Goal: Transaction & Acquisition: Purchase product/service

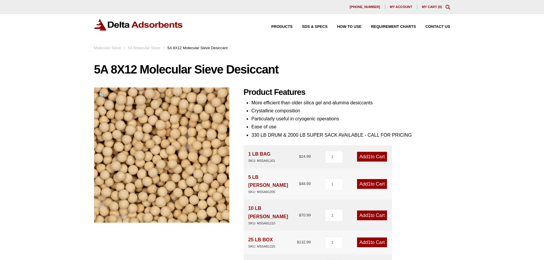
click at [374, 211] on link "Add 1 to Cart" at bounding box center [372, 216] width 30 height 10
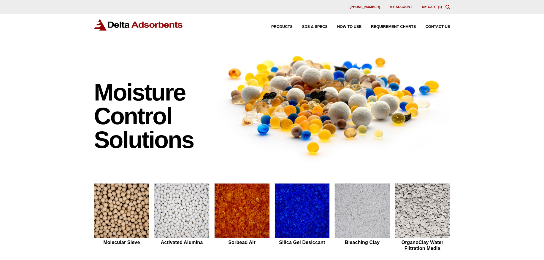
click at [435, 7] on link "My Cart ( 1 )" at bounding box center [432, 7] width 20 height 4
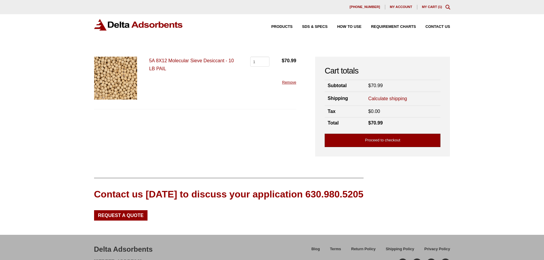
click at [391, 143] on link "Proceed to checkout" at bounding box center [383, 140] width 116 height 13
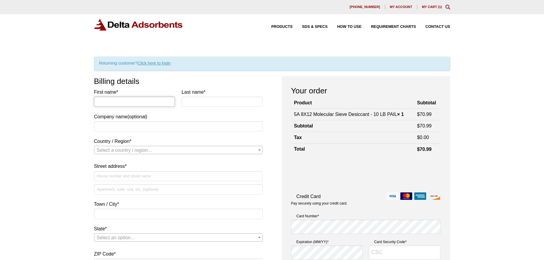
click at [130, 102] on input "First name *" at bounding box center [134, 102] width 81 height 10
type input "Tori"
type input "Brooks"
select select "US"
type input "4601 Nautilus Court South"
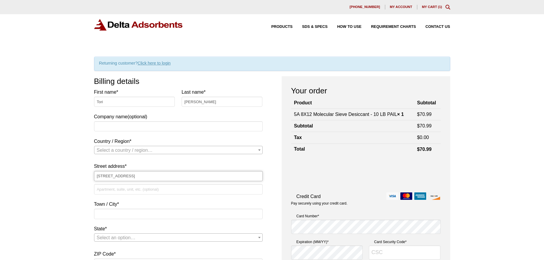
type input "Suit 100"
type input "Boulder"
type input "80301"
type input "3035246090"
type input "tori.brooks@formfactor.com"
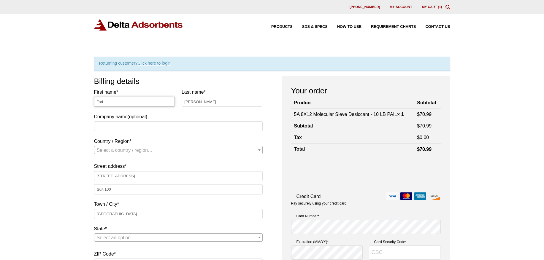
select select "US"
select select "CO"
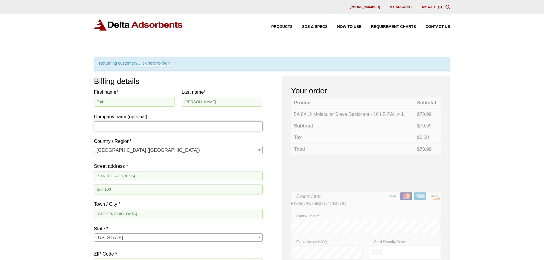
click at [153, 128] on input "Company name (optional)" at bounding box center [178, 126] width 169 height 10
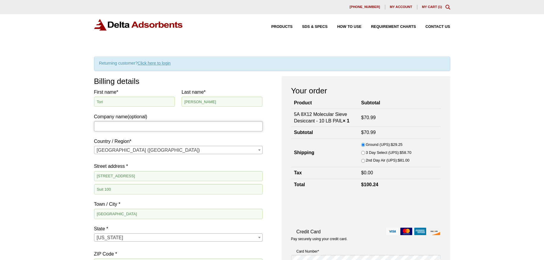
click at [144, 128] on input "Company name (optional)" at bounding box center [178, 126] width 169 height 10
type input "High Precision Devices"
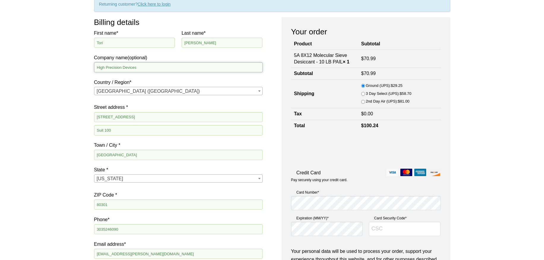
scroll to position [59, 0]
click at [103, 129] on input "Suit 100" at bounding box center [178, 130] width 169 height 10
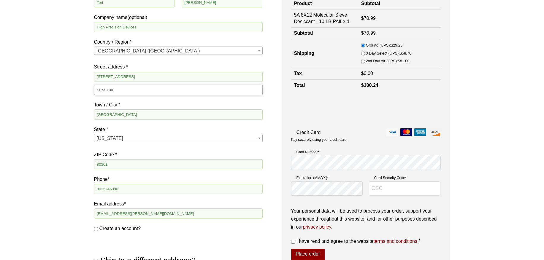
scroll to position [119, 0]
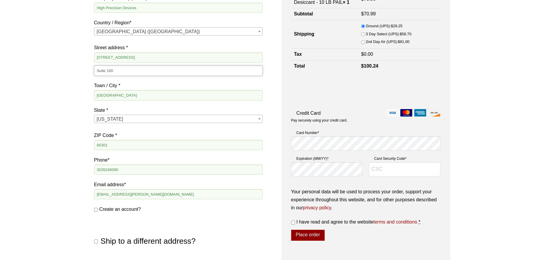
type input "Suite 100"
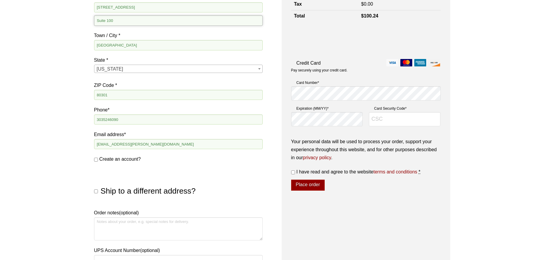
scroll to position [208, 0]
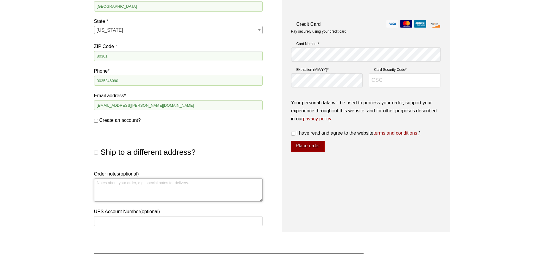
click at [117, 191] on textarea "Order notes (optional)" at bounding box center [178, 190] width 169 height 23
paste textarea "PO-07967"
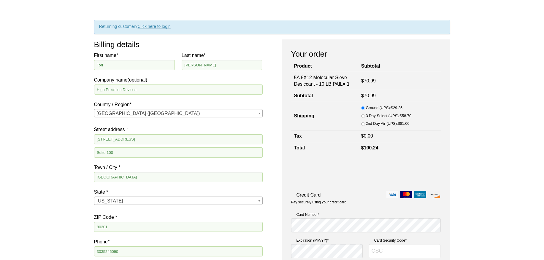
scroll to position [30, 0]
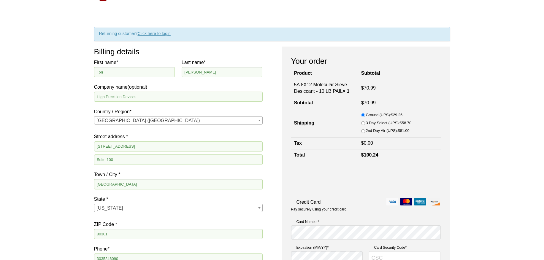
type textarea "PO-07967"
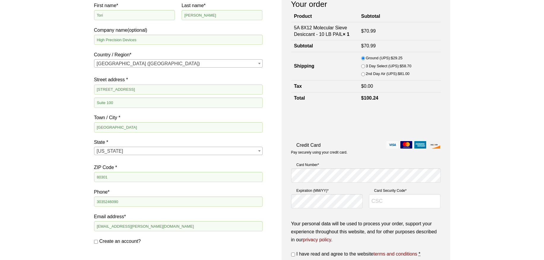
scroll to position [89, 0]
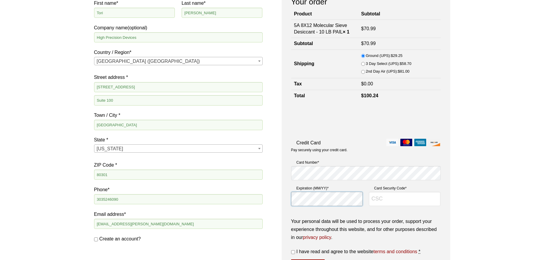
type input "981"
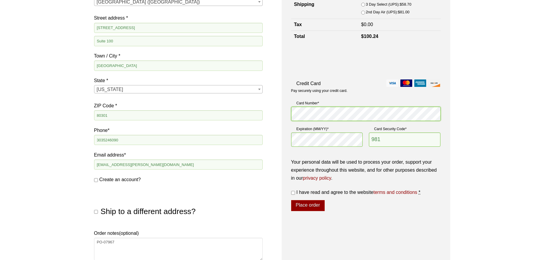
scroll to position [178, 0]
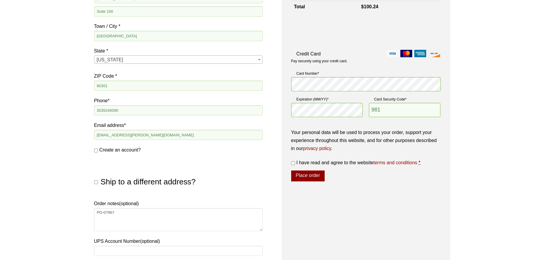
click at [294, 164] on input "I have read and agree to the website terms and conditions *" at bounding box center [293, 163] width 4 height 4
checkbox input "true"
click at [309, 176] on button "Place order" at bounding box center [308, 176] width 34 height 11
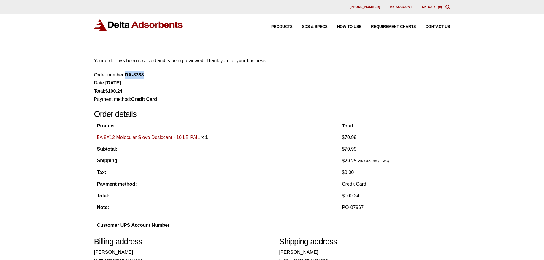
drag, startPoint x: 126, startPoint y: 74, endPoint x: 144, endPoint y: 75, distance: 17.8
click at [144, 75] on strong "DA-8338" at bounding box center [134, 74] width 19 height 5
copy strong "DA-8338"
